Goal: Task Accomplishment & Management: Manage account settings

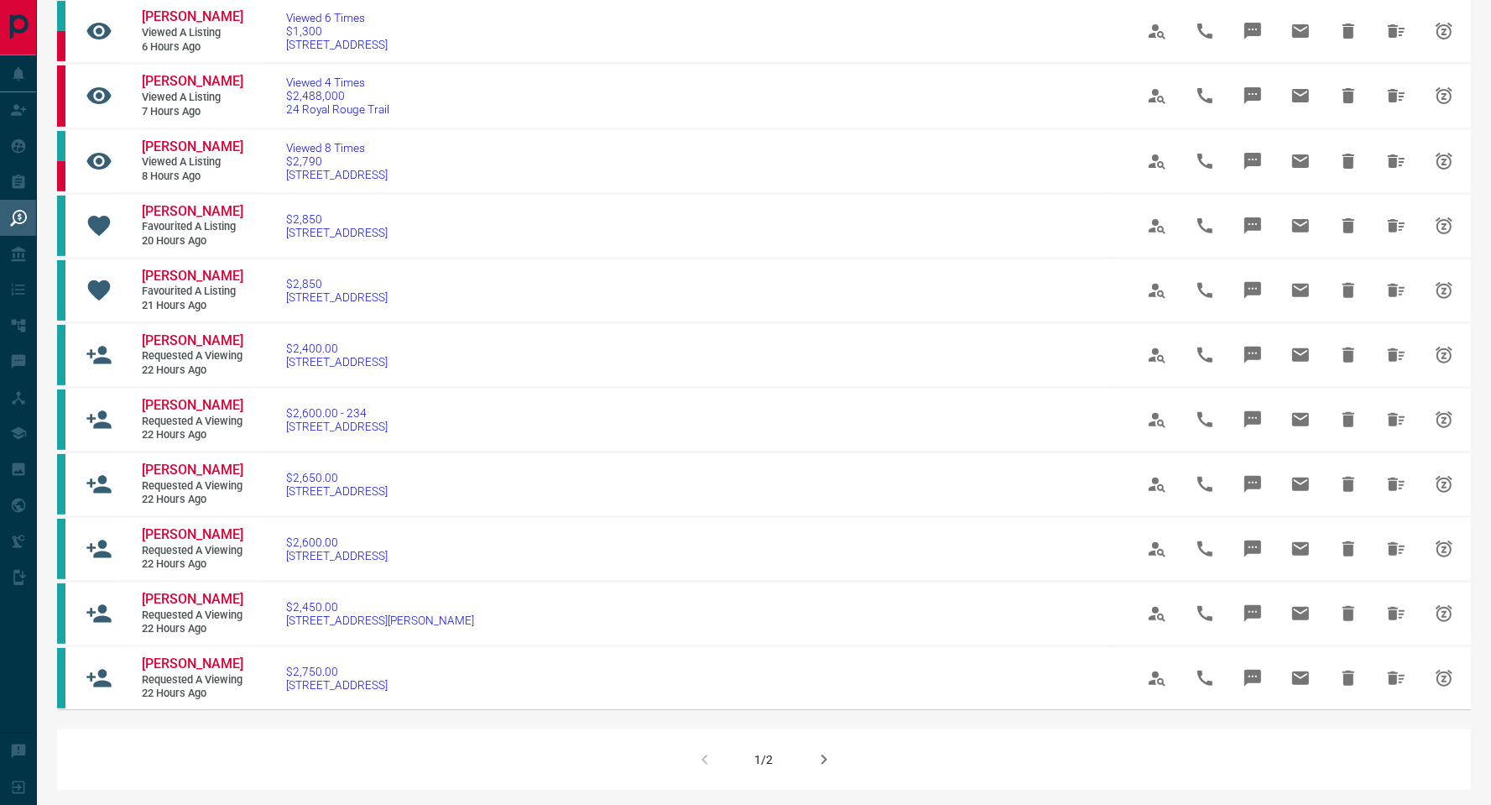
scroll to position [1282, 0]
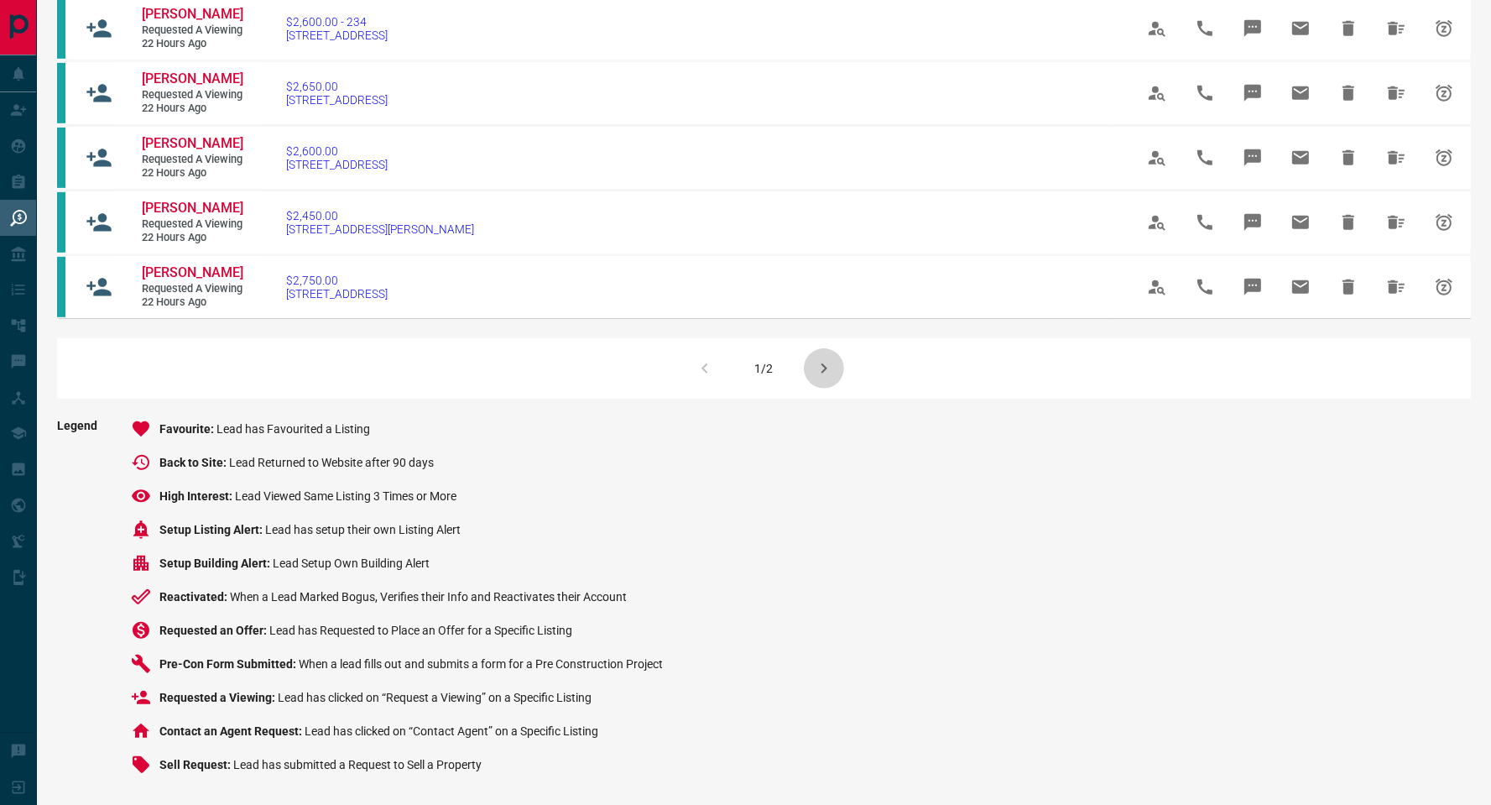
click at [825, 365] on icon "button" at bounding box center [824, 368] width 20 height 20
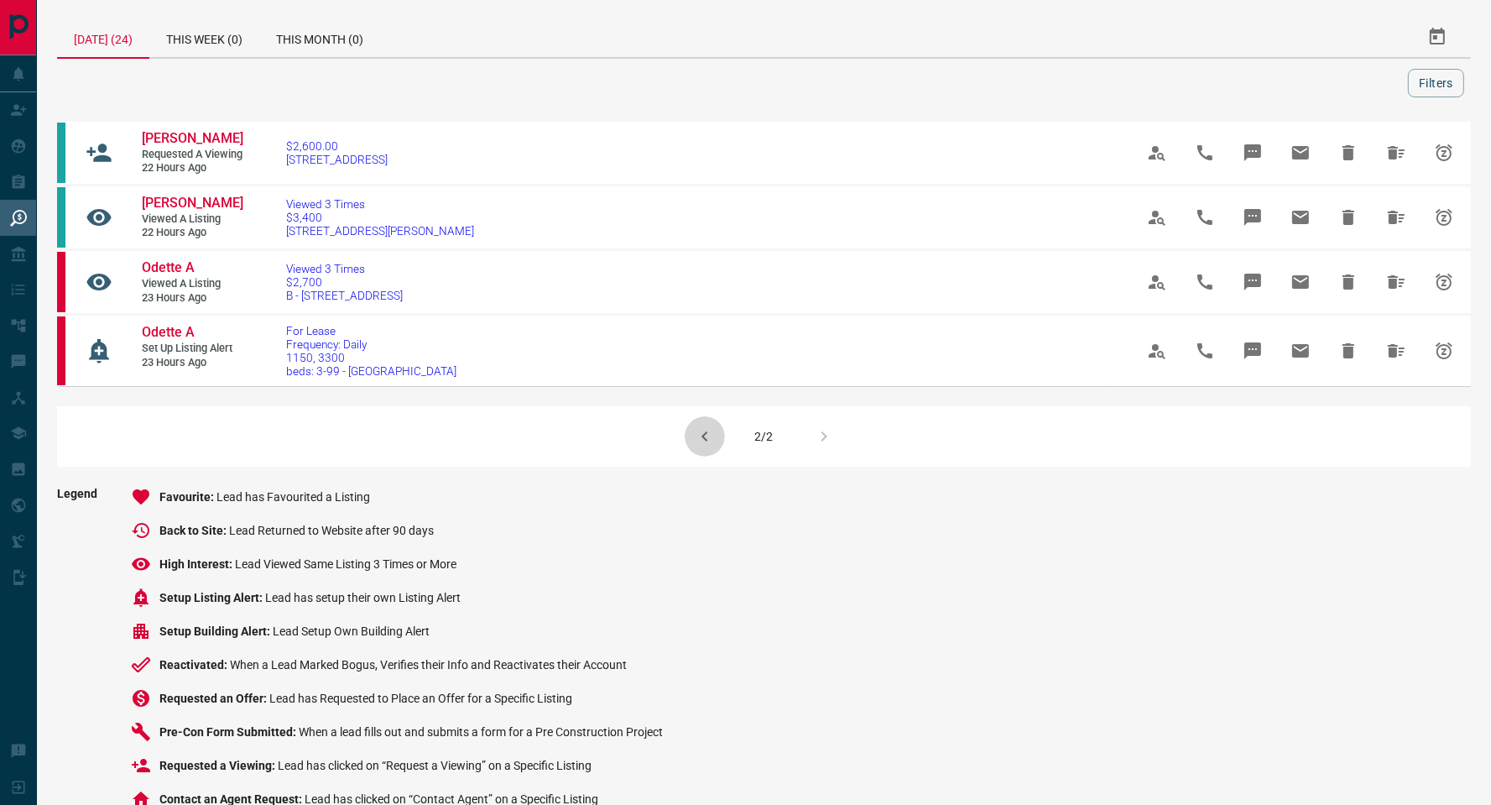
click at [700, 446] on icon "button" at bounding box center [705, 436] width 20 height 20
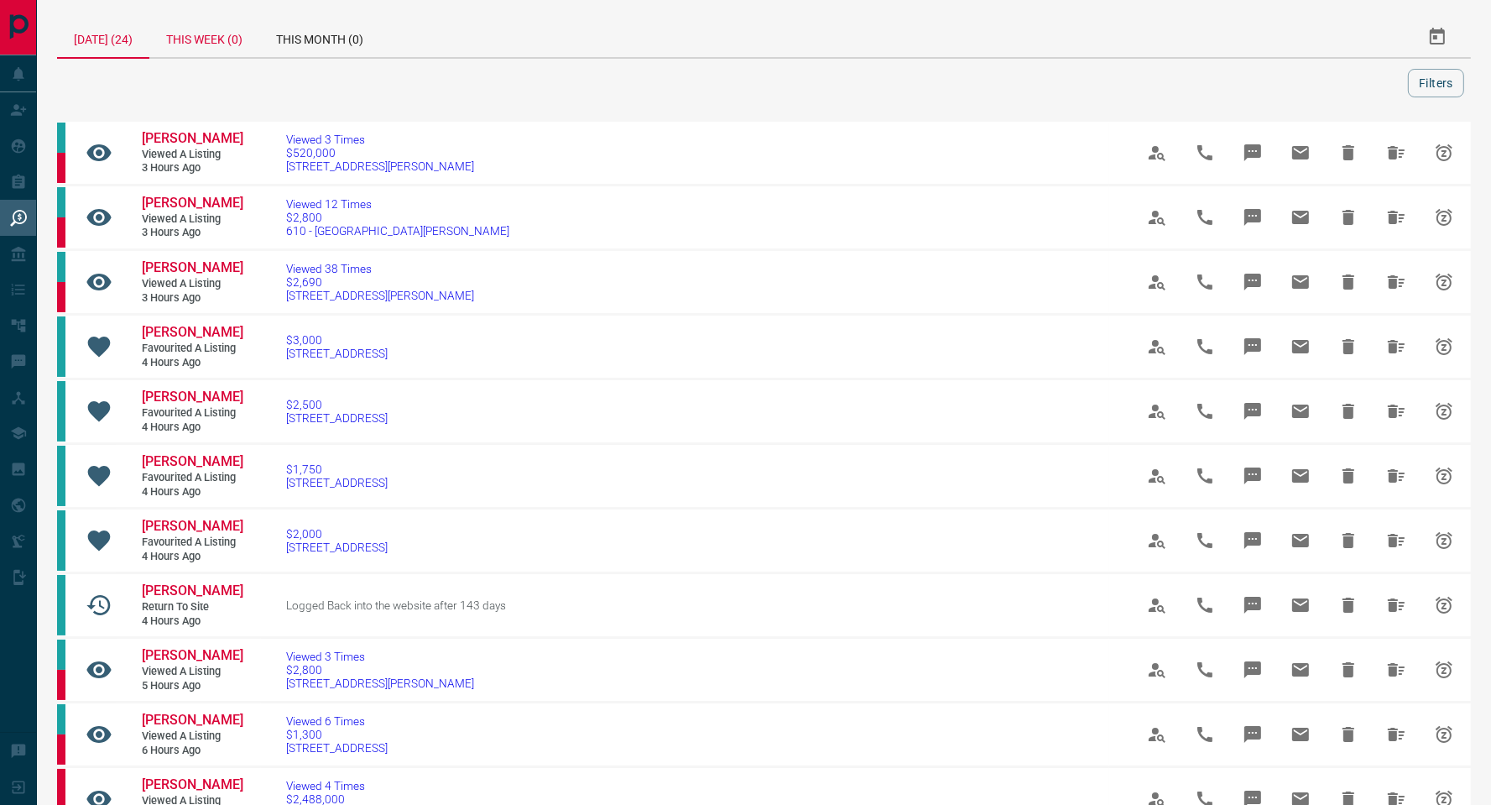
click at [217, 32] on div "This Week (0)" at bounding box center [204, 37] width 110 height 40
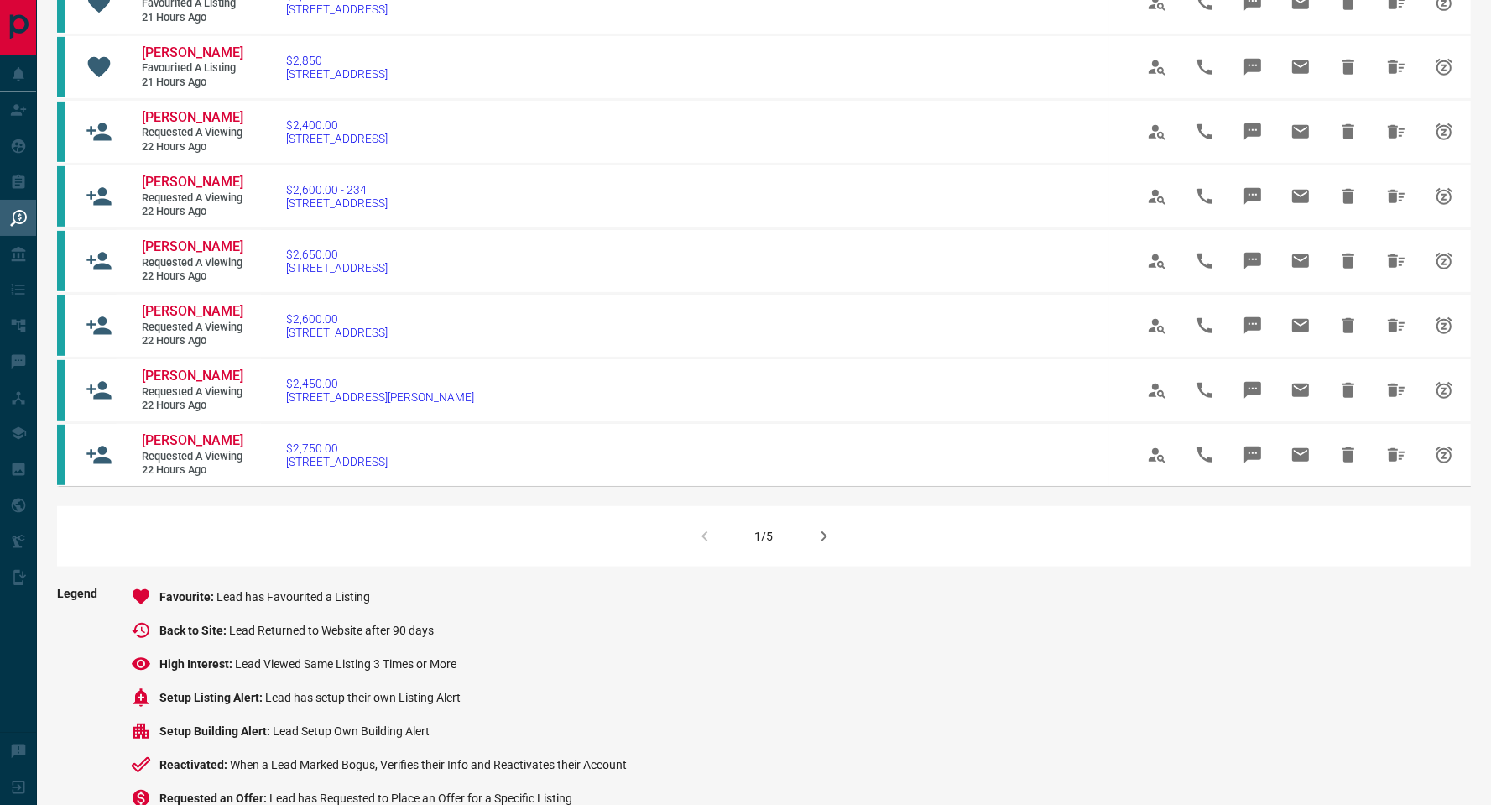
scroll to position [983, 0]
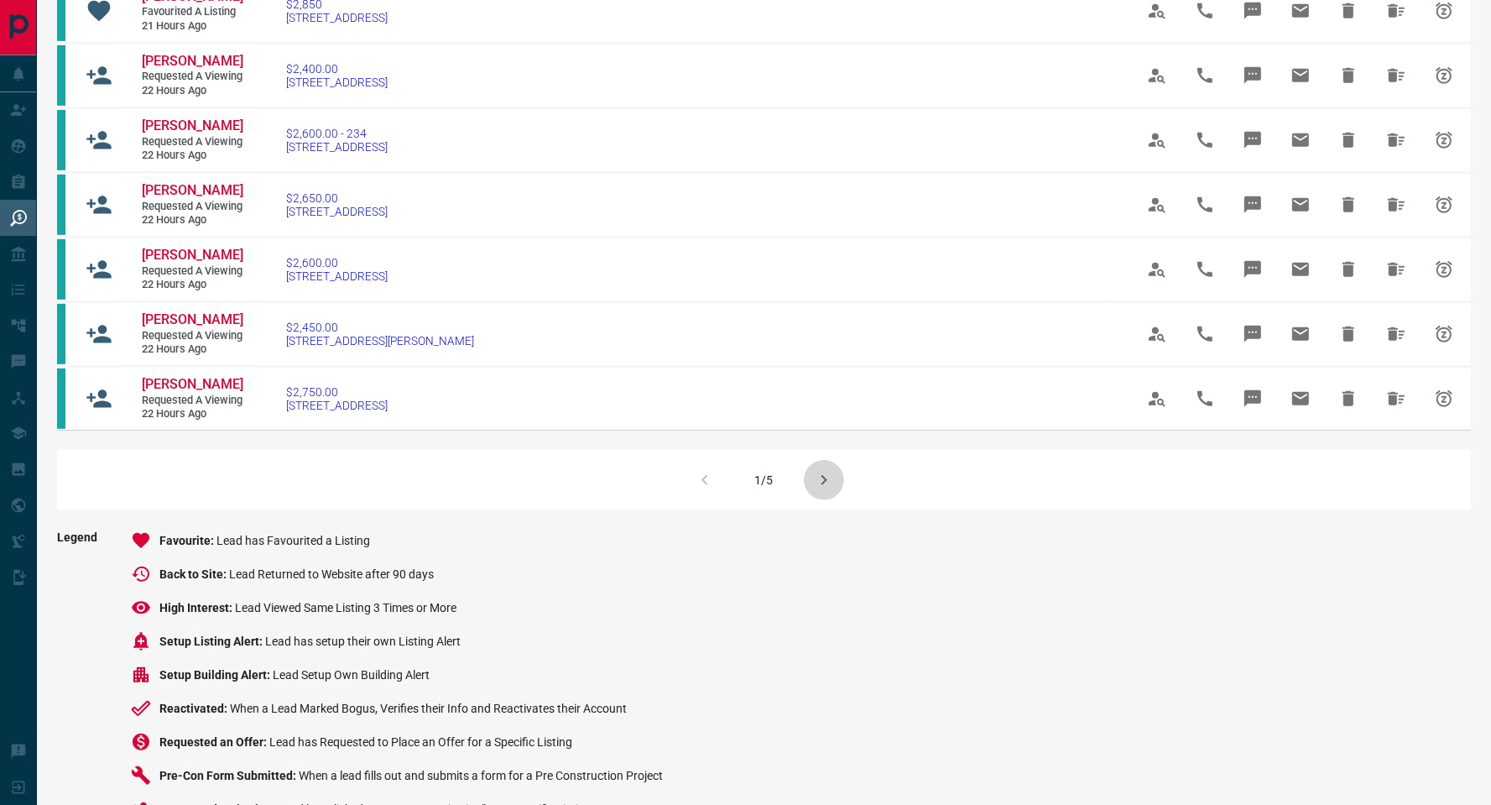
click at [822, 490] on icon "button" at bounding box center [824, 480] width 20 height 20
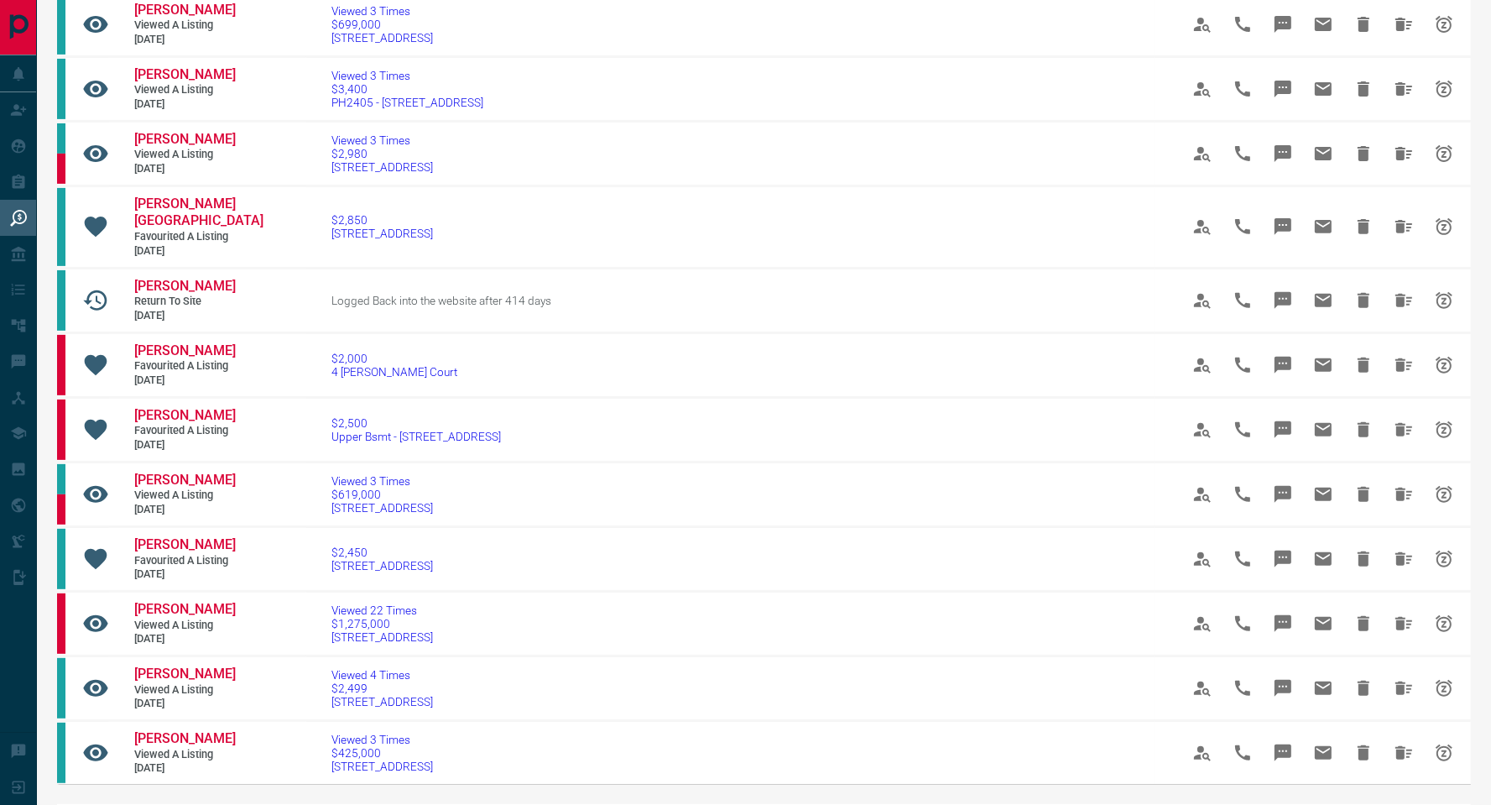
scroll to position [1200, 0]
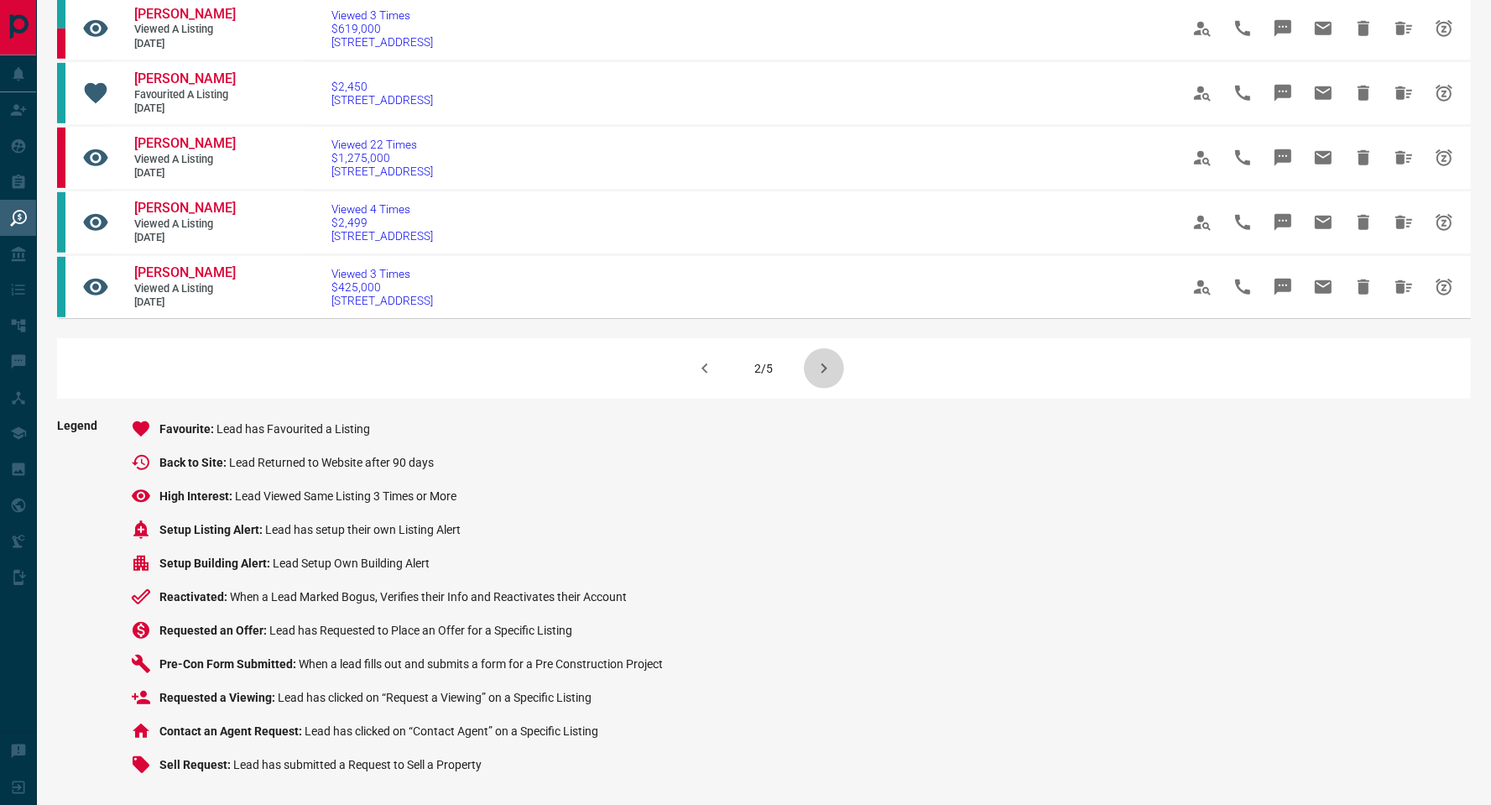
click at [814, 364] on icon "button" at bounding box center [824, 368] width 20 height 20
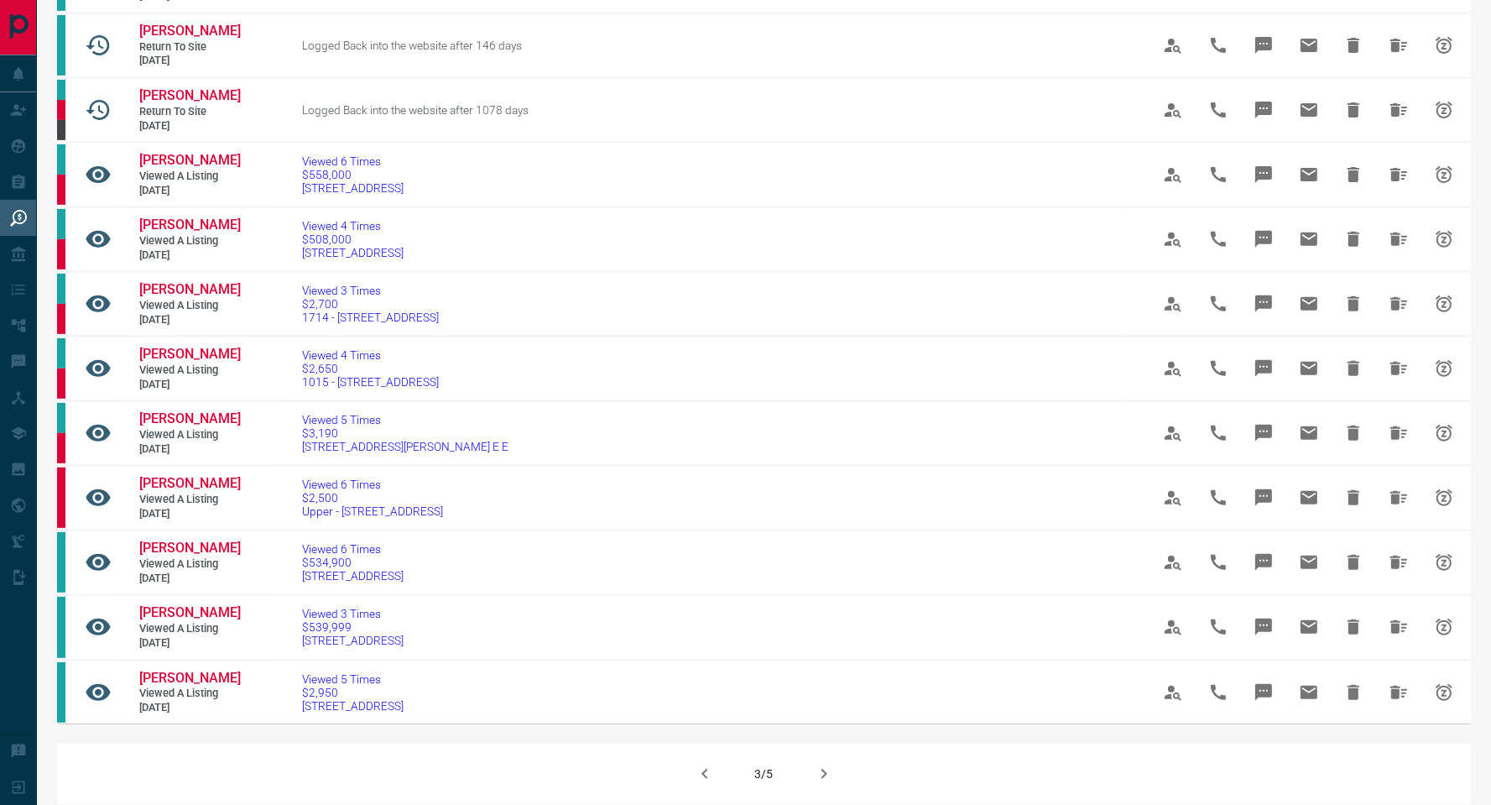
scroll to position [1125, 0]
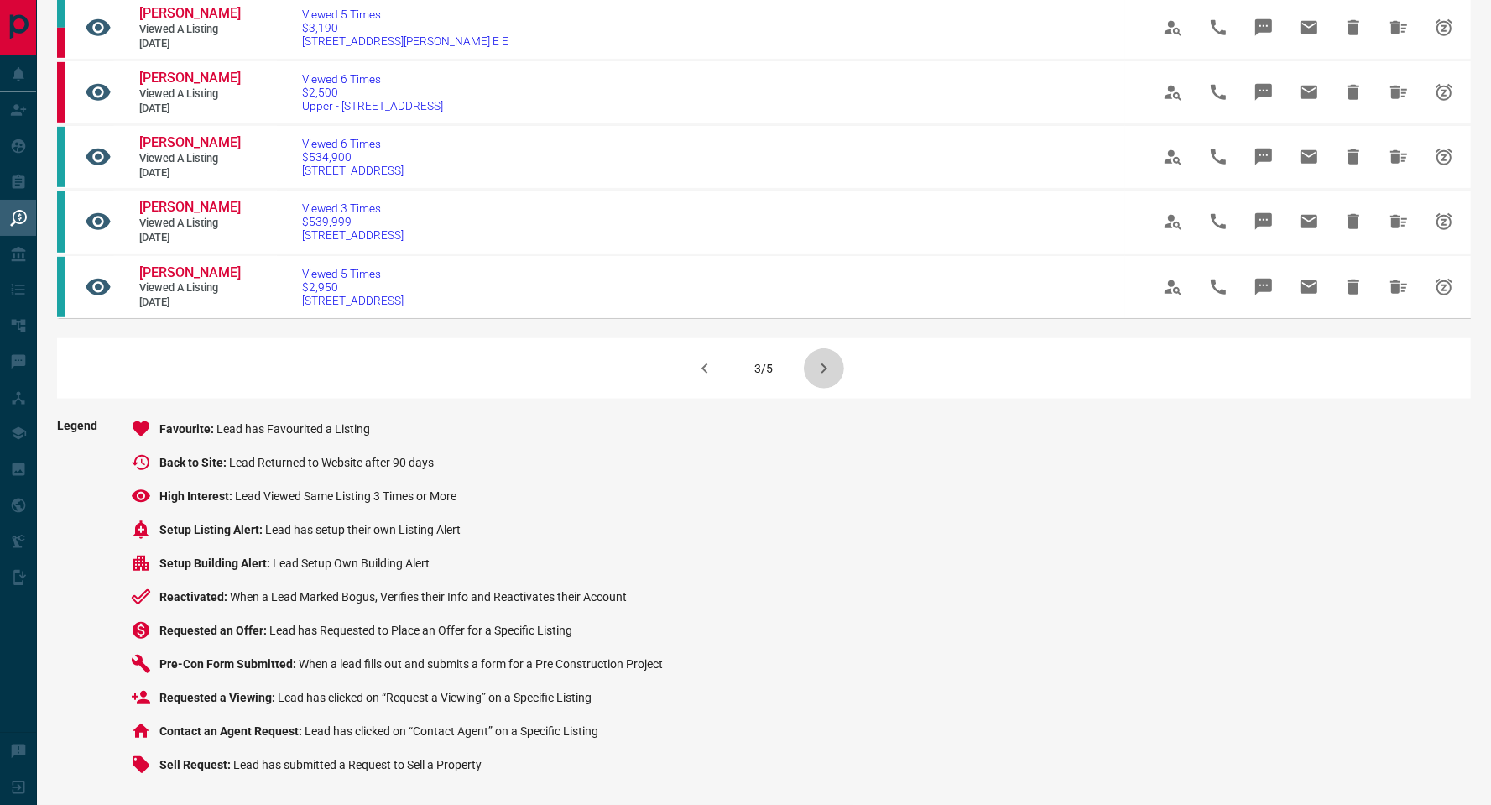
click at [817, 367] on icon "button" at bounding box center [824, 368] width 20 height 20
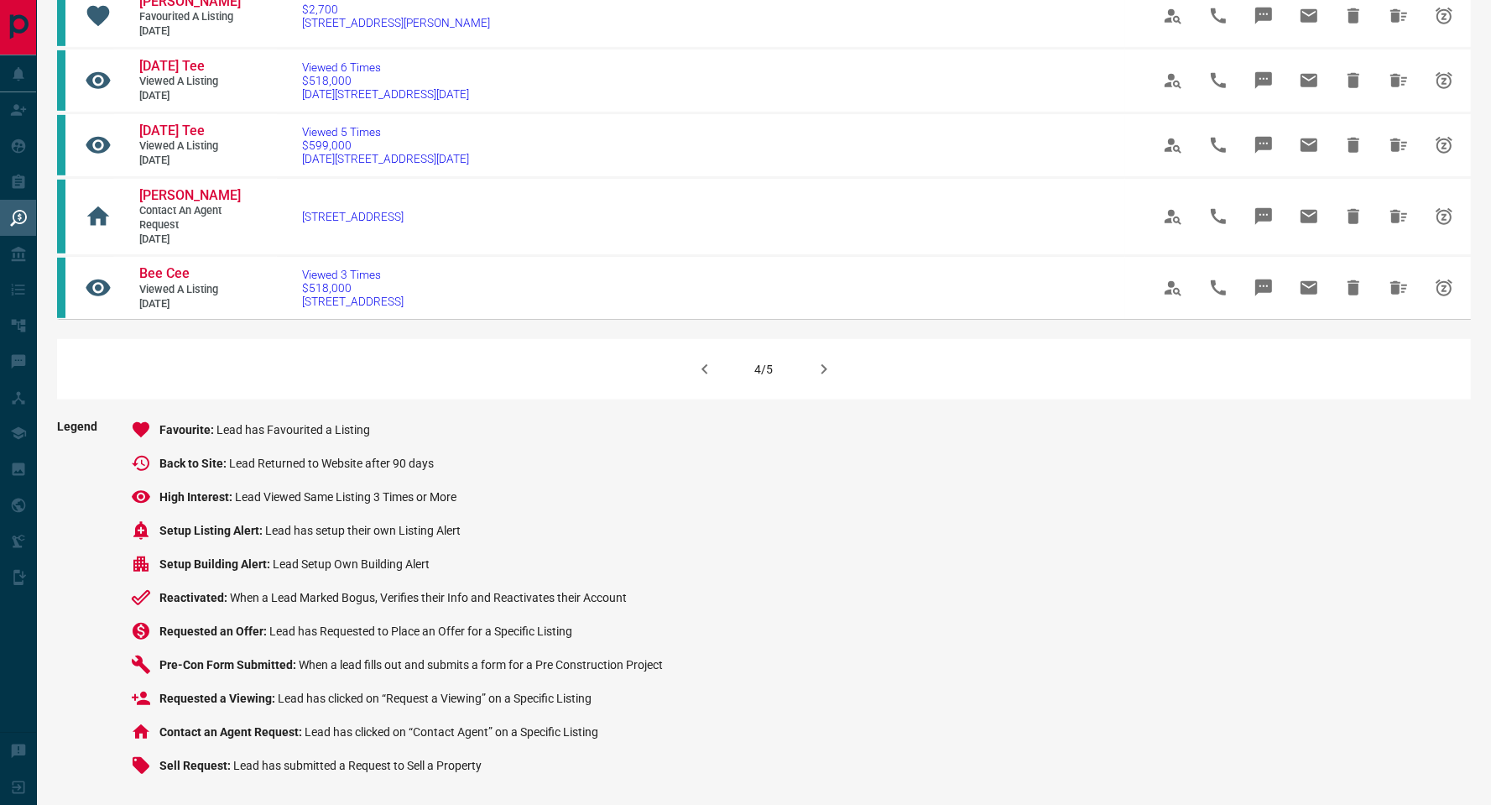
click at [818, 364] on icon "button" at bounding box center [824, 369] width 20 height 20
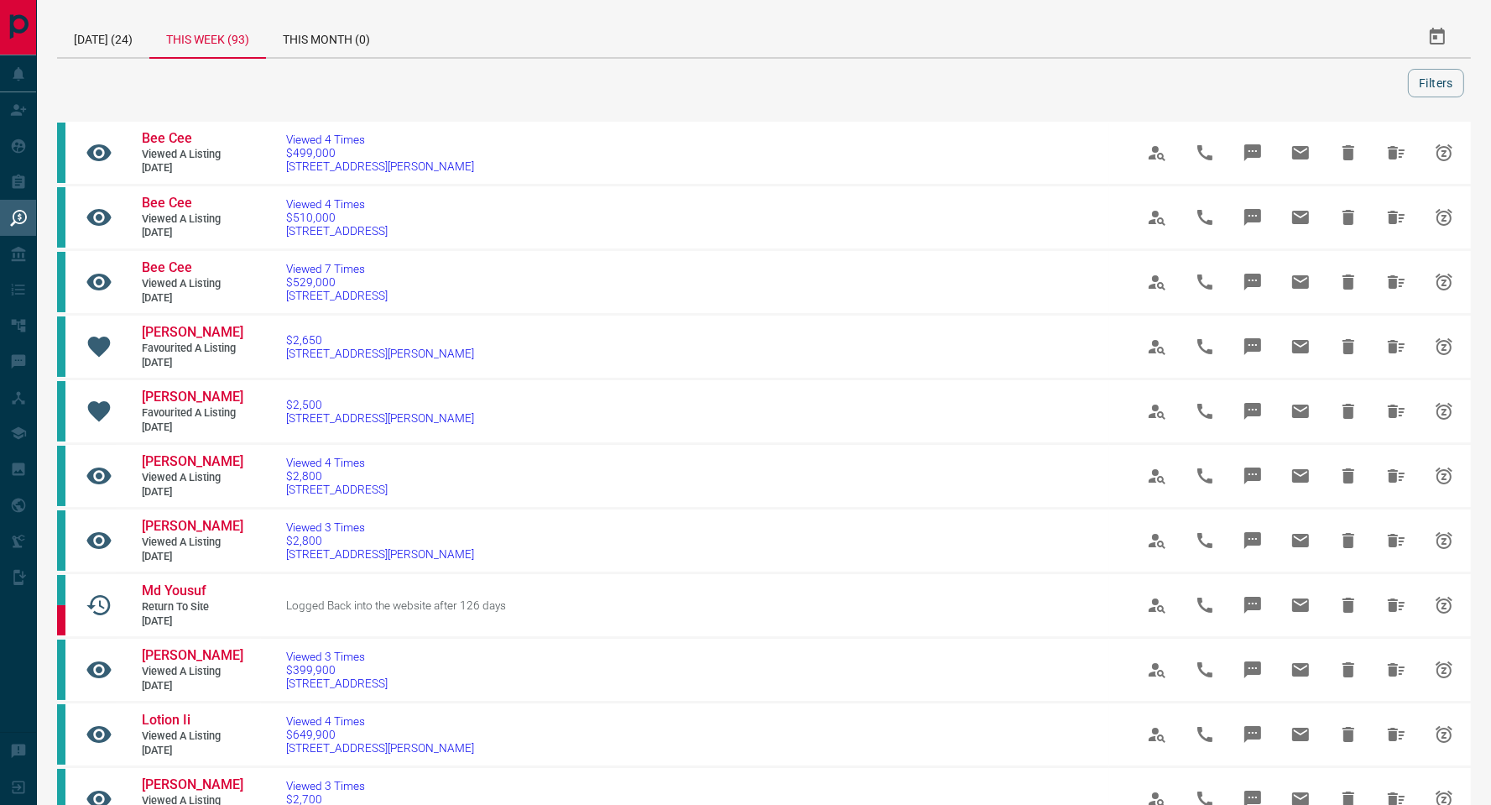
scroll to position [669, 0]
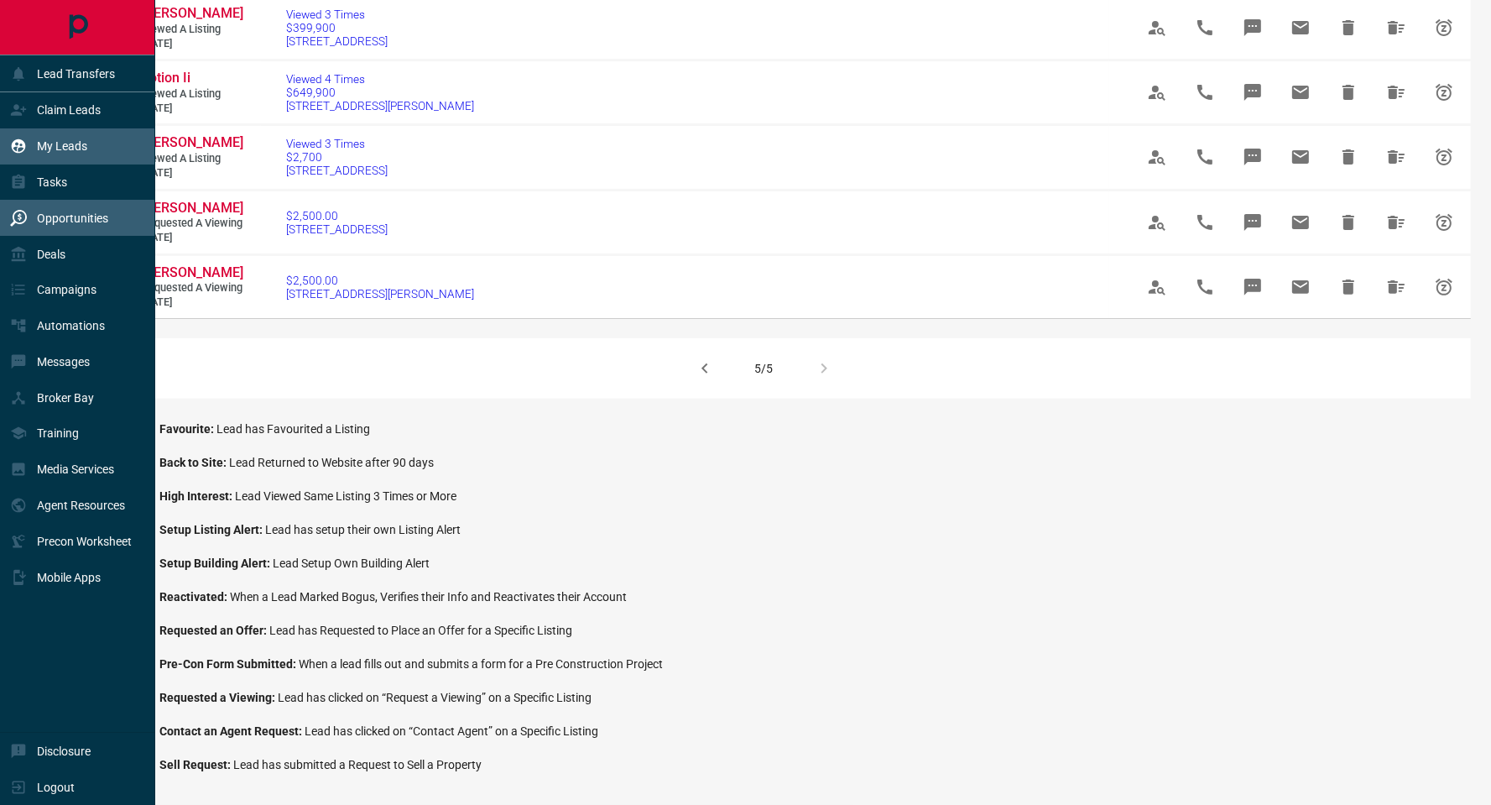
click at [57, 151] on p "My Leads" at bounding box center [62, 145] width 50 height 13
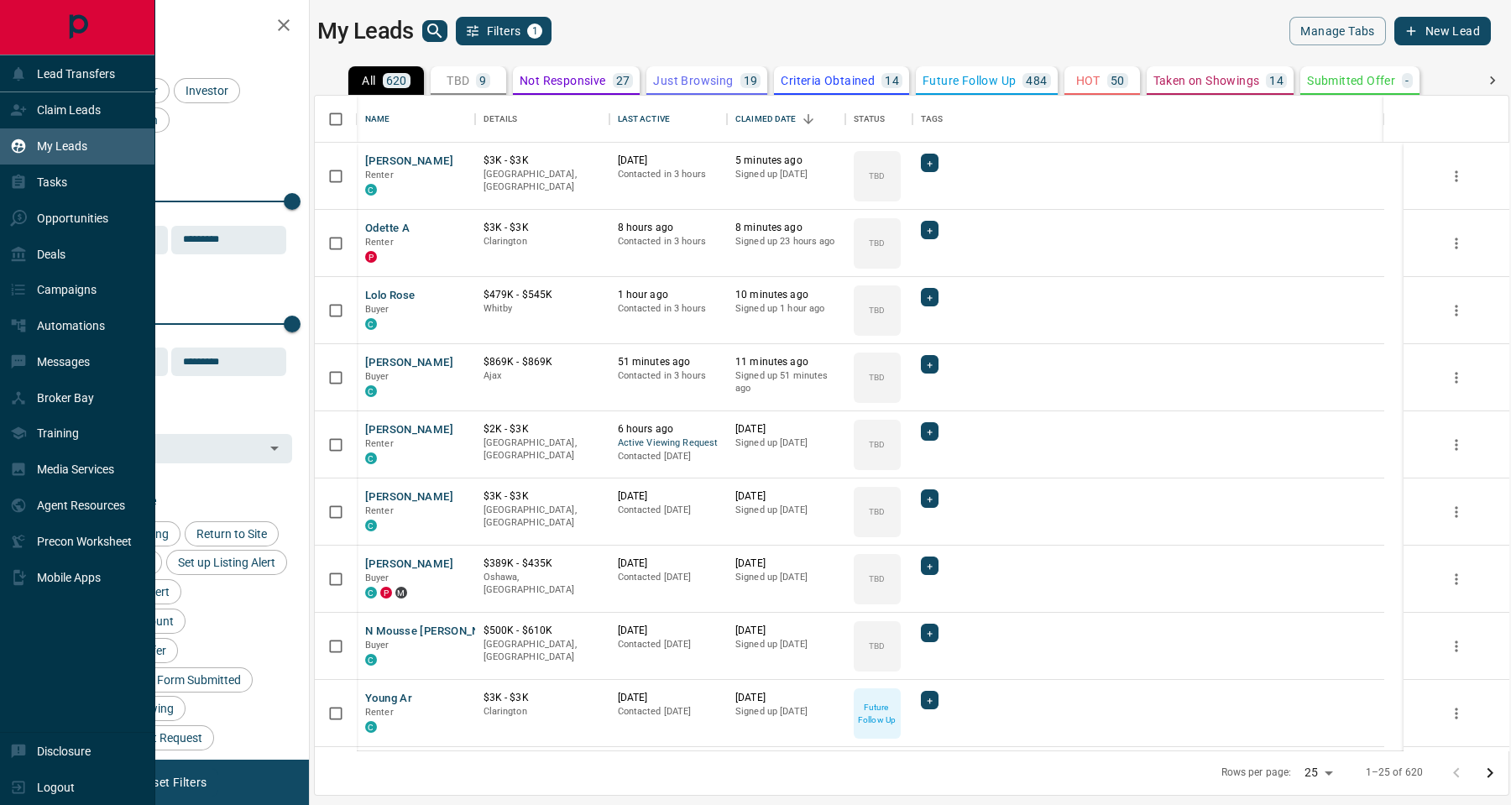
scroll to position [635, 1175]
